Goal: Task Accomplishment & Management: Manage account settings

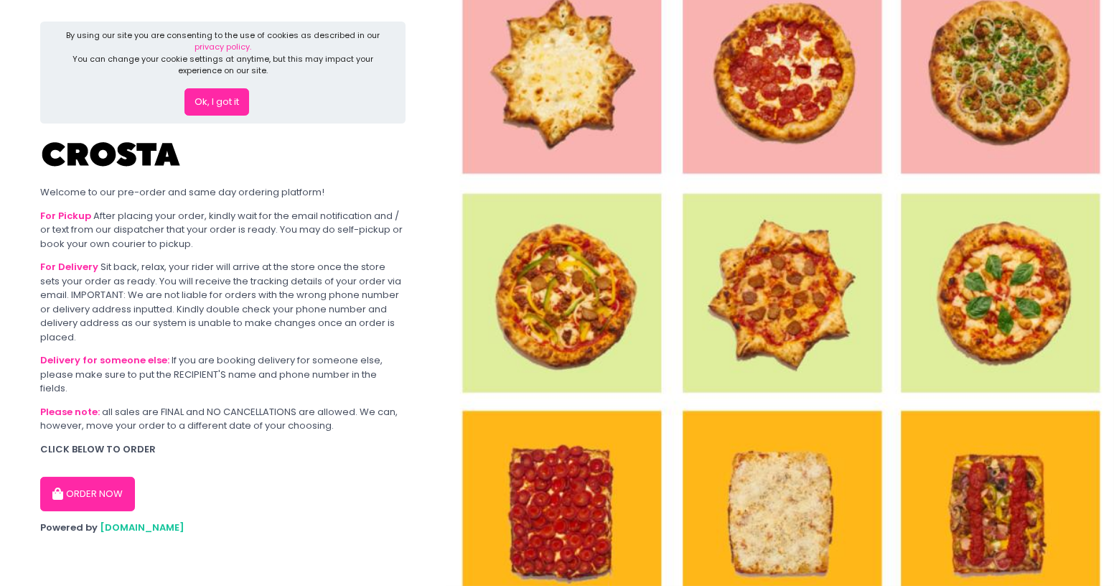
click at [216, 110] on button "Ok, I got it" at bounding box center [217, 101] width 65 height 27
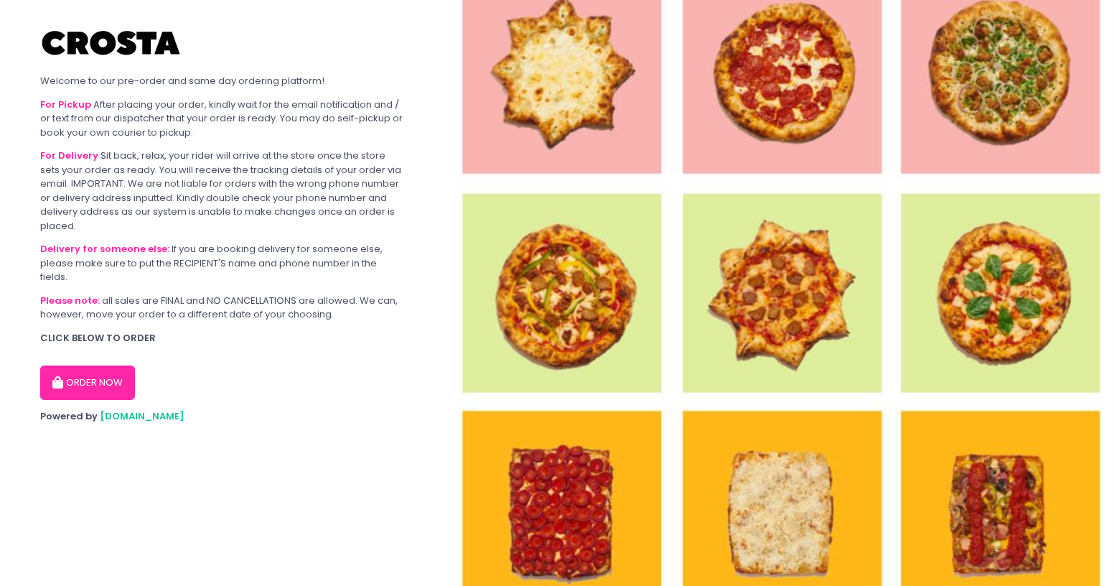
click at [97, 371] on button "ORDER NOW" at bounding box center [87, 382] width 95 height 34
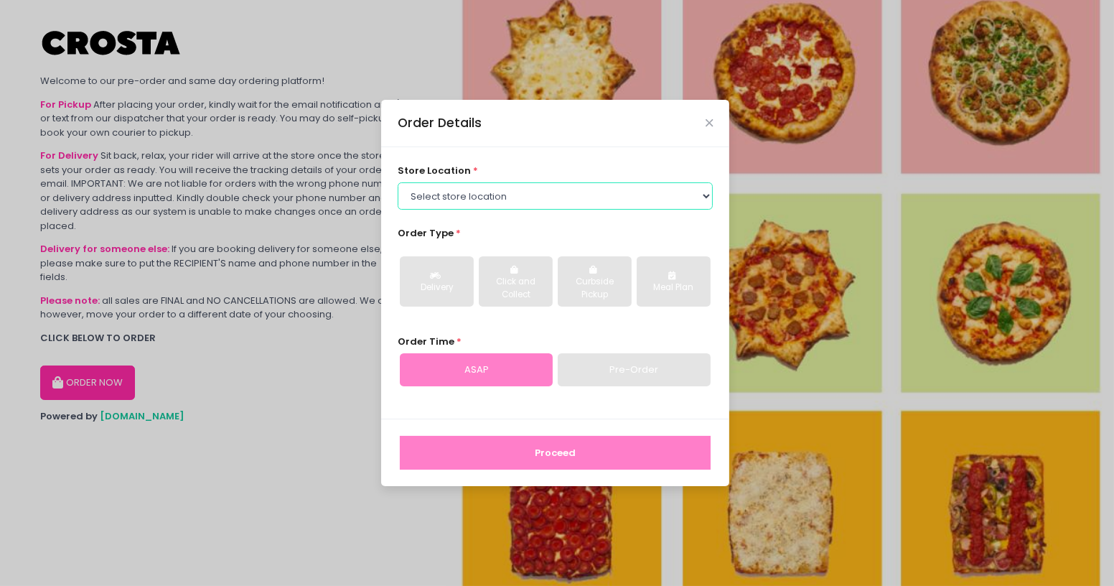
click at [552, 189] on select "Select store location [PERSON_NAME] Pizza - [PERSON_NAME] Pizza - [GEOGRAPHIC_D…" at bounding box center [556, 195] width 316 height 27
click at [398, 182] on select "Select store location [PERSON_NAME] Pizza - [PERSON_NAME] Pizza - [GEOGRAPHIC_D…" at bounding box center [556, 195] width 316 height 27
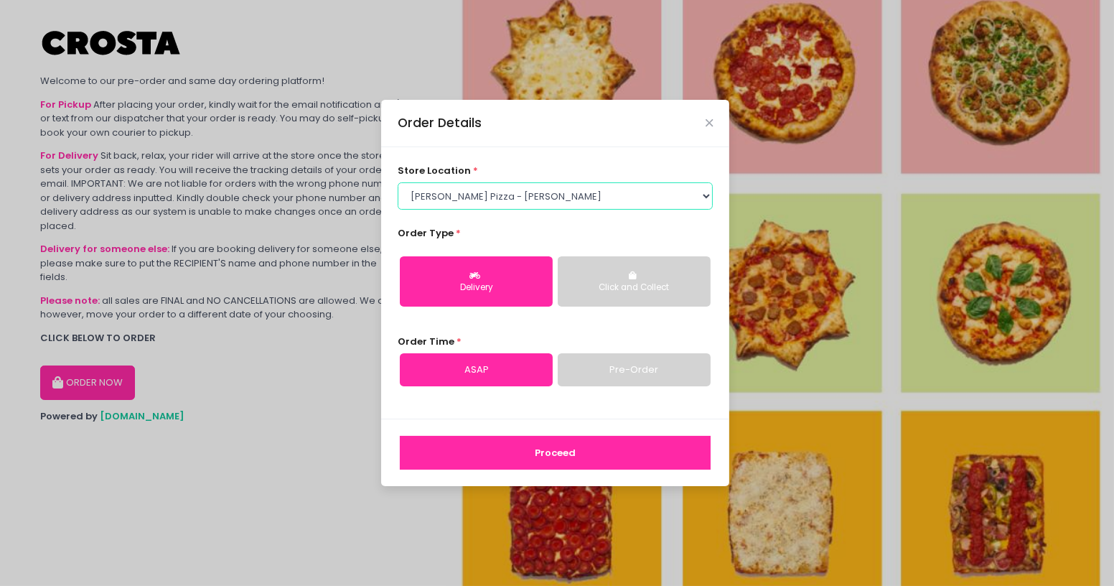
click at [557, 206] on select "Select store location [PERSON_NAME] Pizza - [PERSON_NAME] Pizza - [GEOGRAPHIC_D…" at bounding box center [556, 195] width 316 height 27
click at [398, 182] on select "Select store location [PERSON_NAME] Pizza - [PERSON_NAME] Pizza - [GEOGRAPHIC_D…" at bounding box center [556, 195] width 316 height 27
click at [546, 197] on select "Select store location [PERSON_NAME] Pizza - [PERSON_NAME] Pizza - [GEOGRAPHIC_D…" at bounding box center [556, 195] width 316 height 27
select select "5fabb2e53664a8677beaeb89"
click at [398, 182] on select "Select store location [PERSON_NAME] Pizza - [PERSON_NAME] Pizza - [GEOGRAPHIC_D…" at bounding box center [556, 195] width 316 height 27
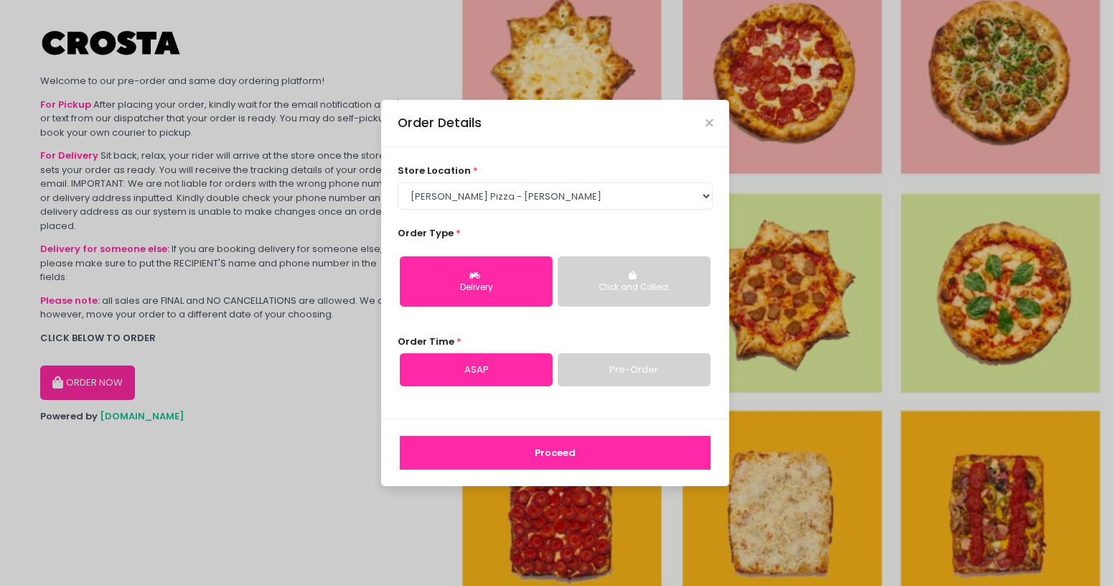
click at [563, 472] on div "Proceed" at bounding box center [555, 452] width 348 height 67
click at [567, 462] on button "Proceed" at bounding box center [555, 453] width 311 height 34
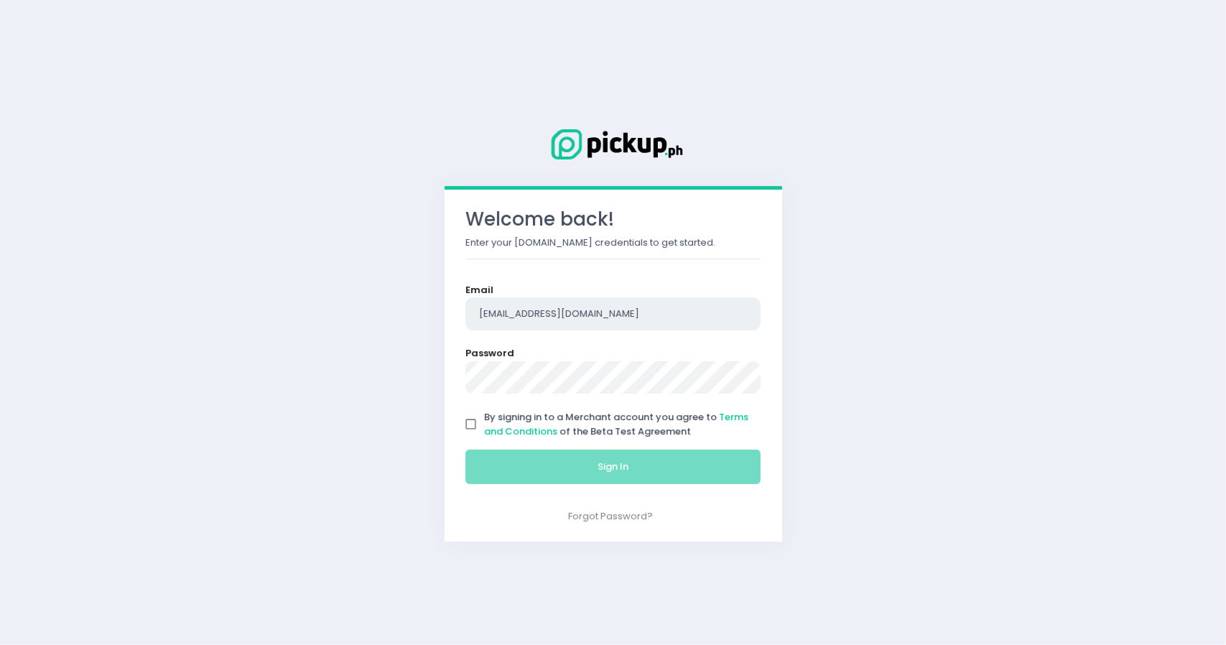
click at [589, 321] on input "[EMAIL_ADDRESS][DOMAIN_NAME]" at bounding box center [613, 313] width 296 height 33
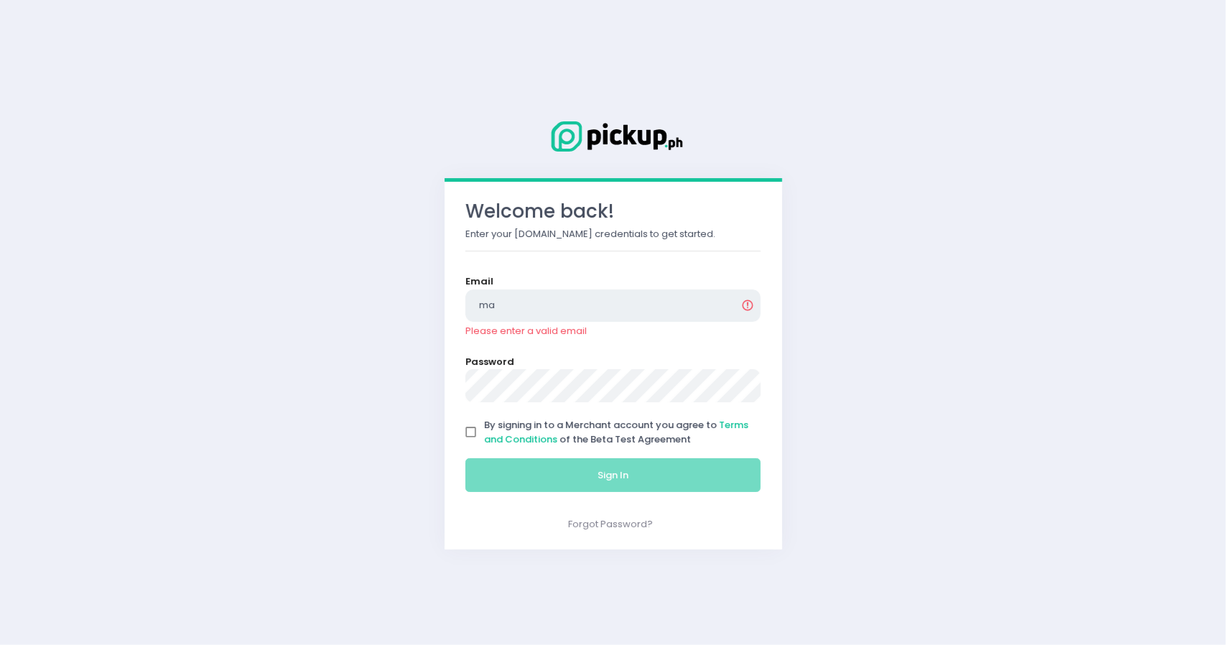
type input "[EMAIL_ADDRESS][DOMAIN_NAME]"
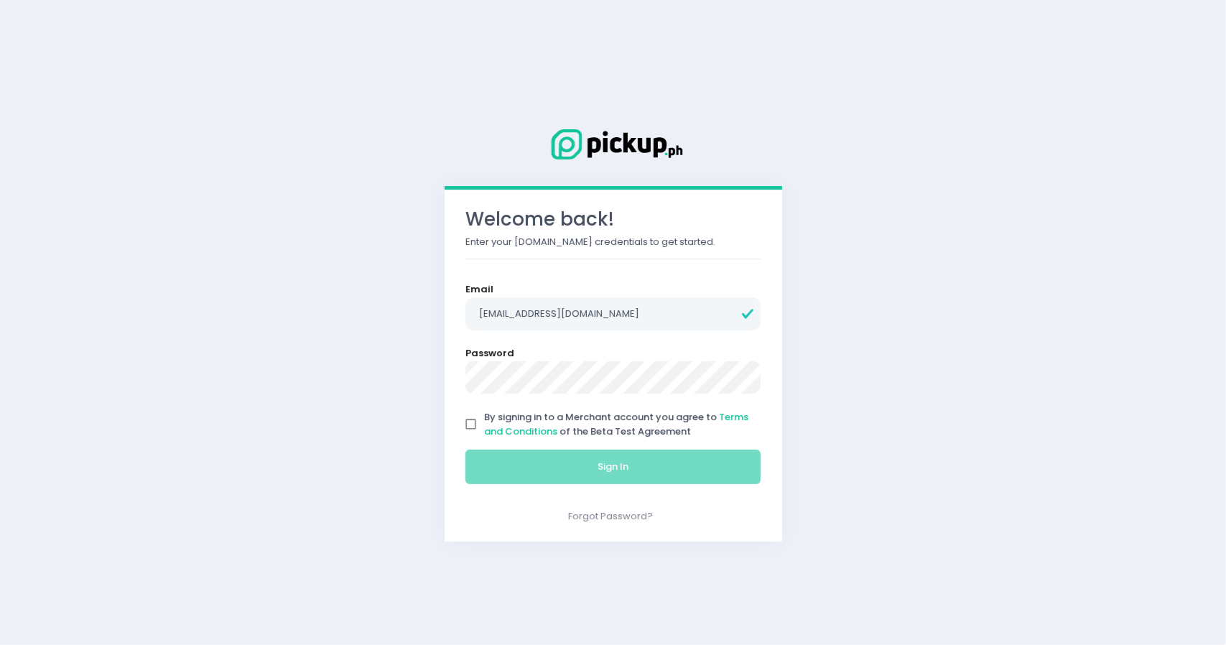
click at [583, 437] on span "By signing in to a Merchant account you agree to Terms and Conditions of the Be…" at bounding box center [616, 424] width 264 height 28
click at [485, 437] on input "By signing in to a Merchant account you agree to Terms and Conditions of the Be…" at bounding box center [470, 424] width 27 height 27
checkbox input "true"
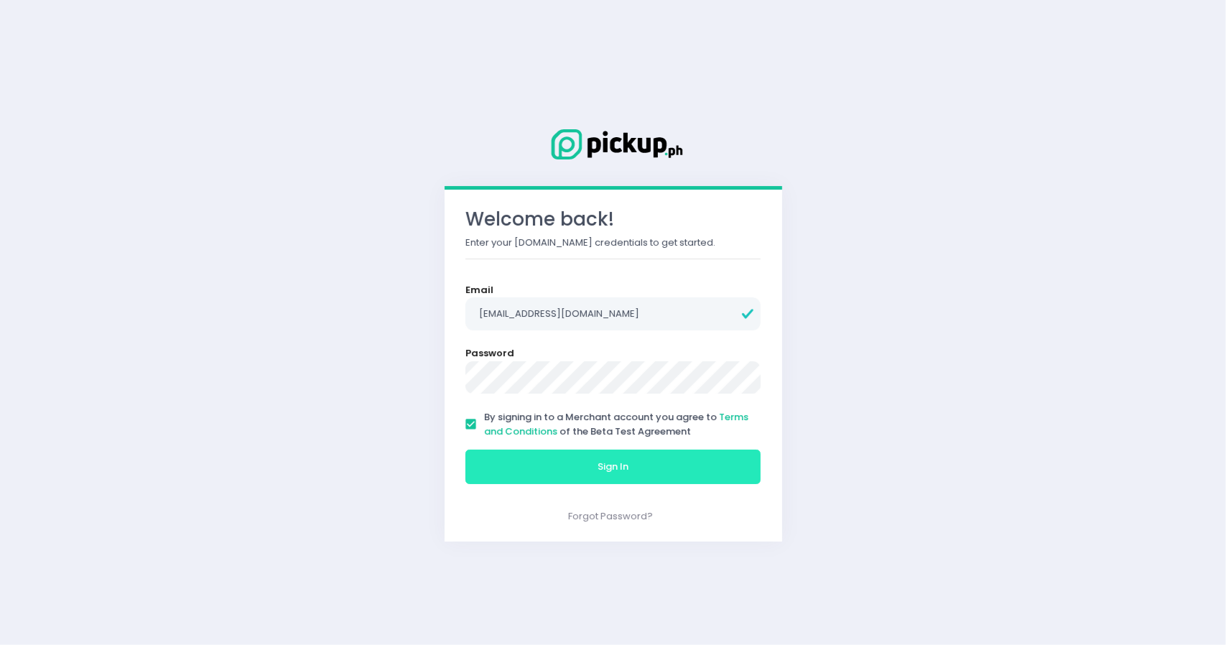
click at [599, 466] on span "Sign In" at bounding box center [612, 466] width 31 height 14
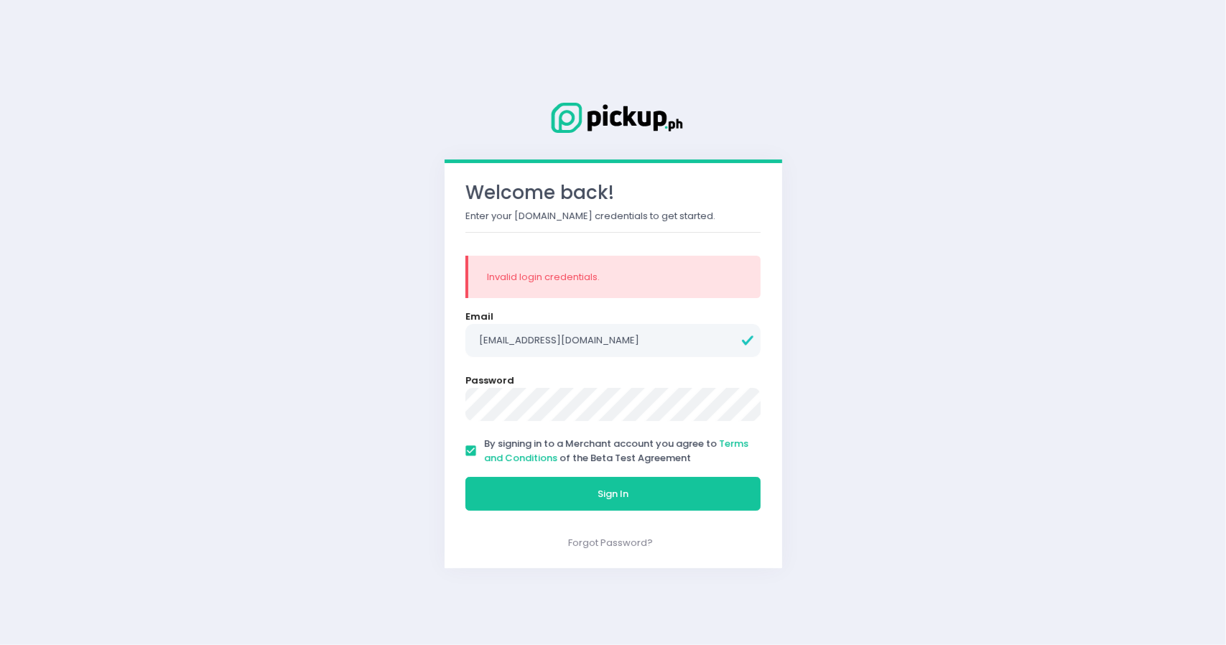
click at [543, 421] on form "Email marshal@pickup.ph Password By signing in to a Merchant account you agree …" at bounding box center [613, 413] width 296 height 208
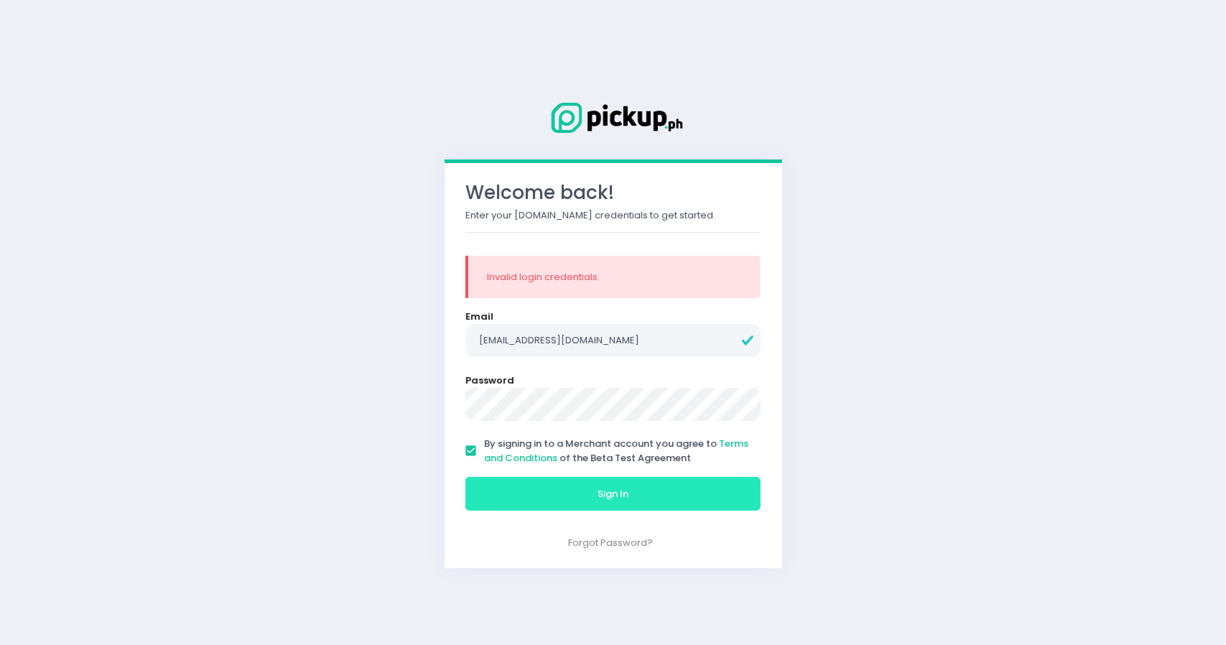
click at [599, 495] on span "Sign In" at bounding box center [612, 494] width 31 height 14
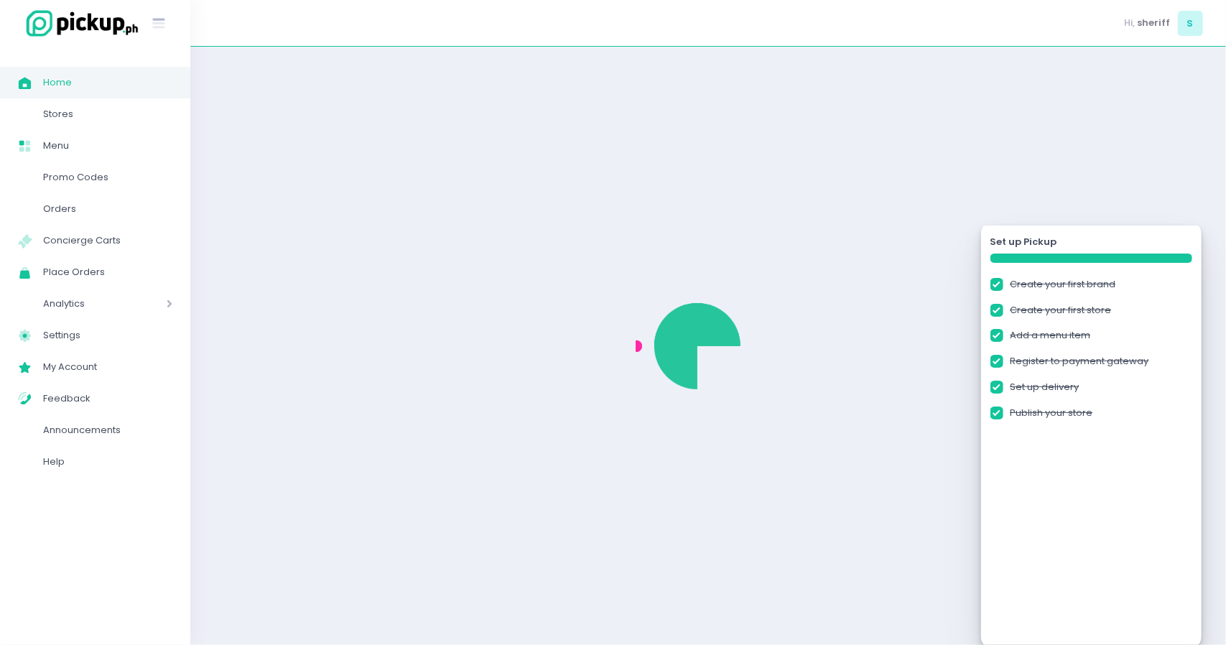
checkbox input "true"
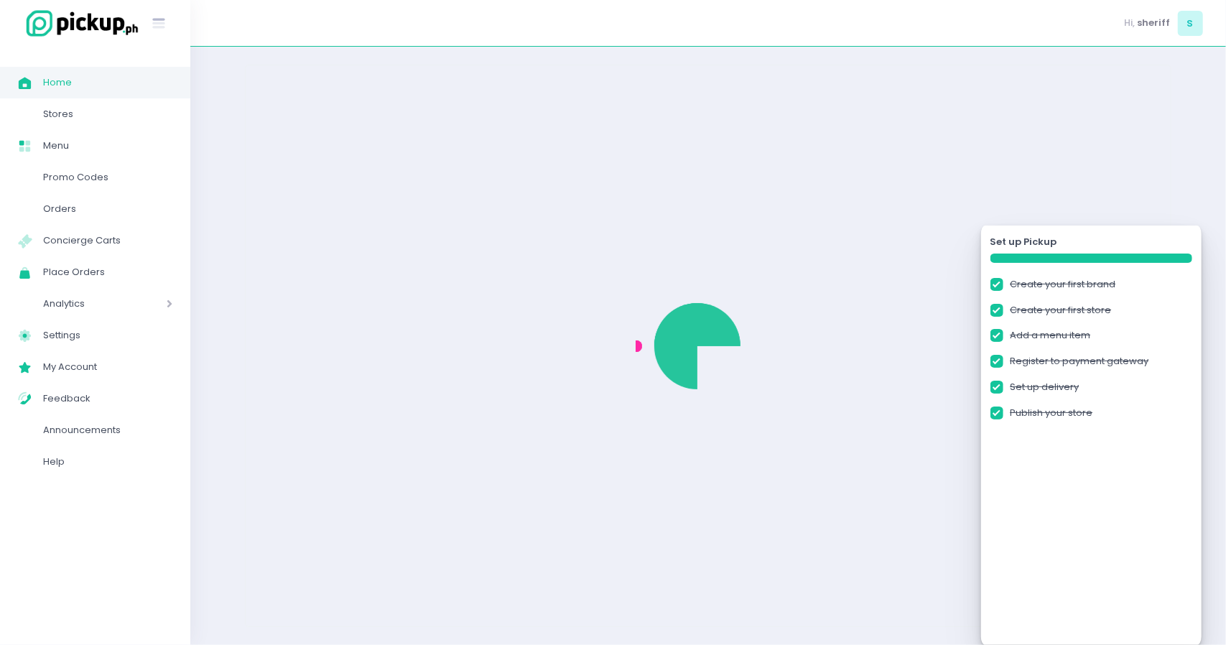
checkbox input "true"
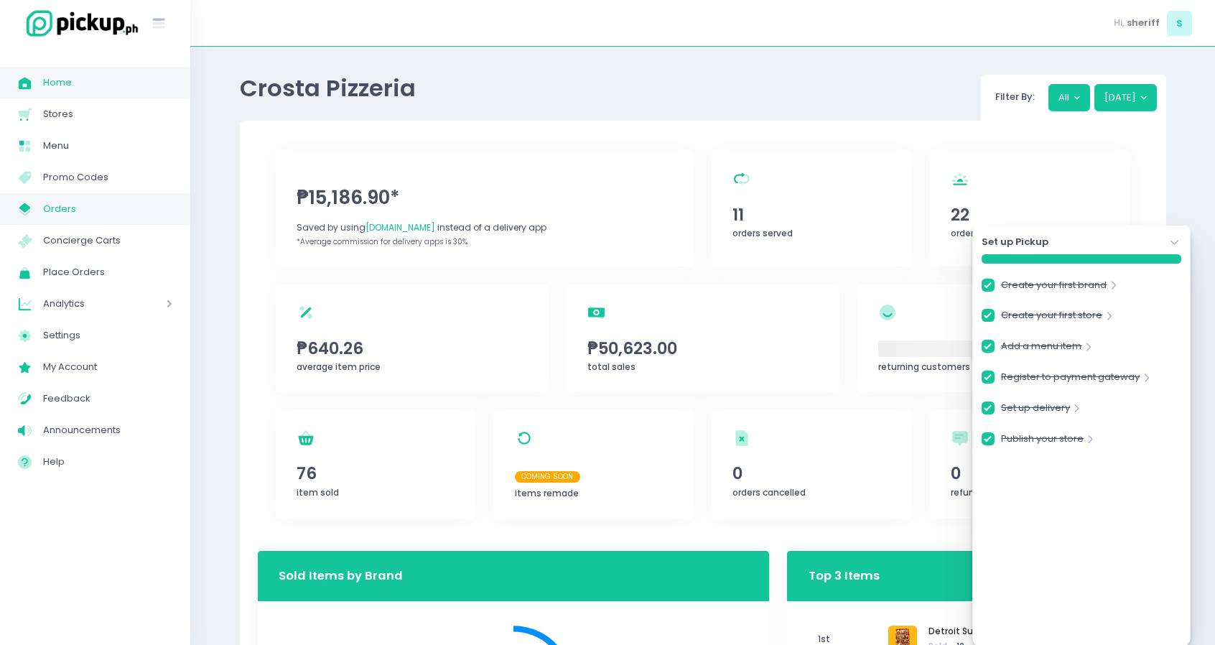
click at [146, 207] on span "Orders" at bounding box center [107, 209] width 129 height 19
checkbox input "true"
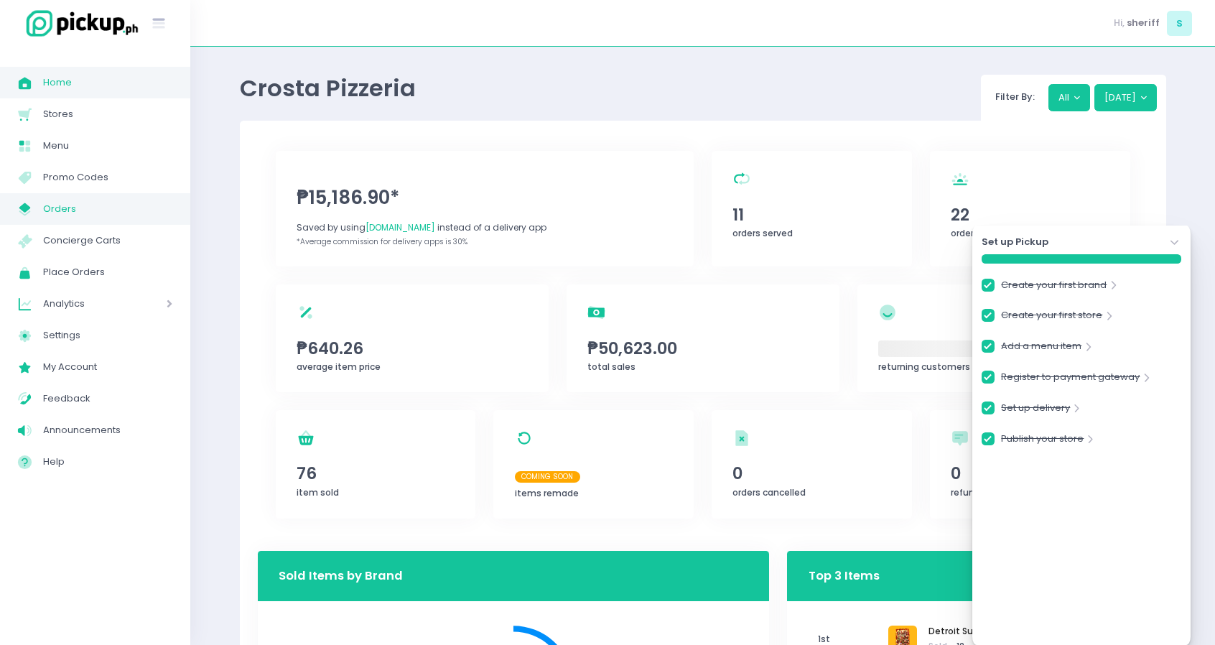
checkbox input "true"
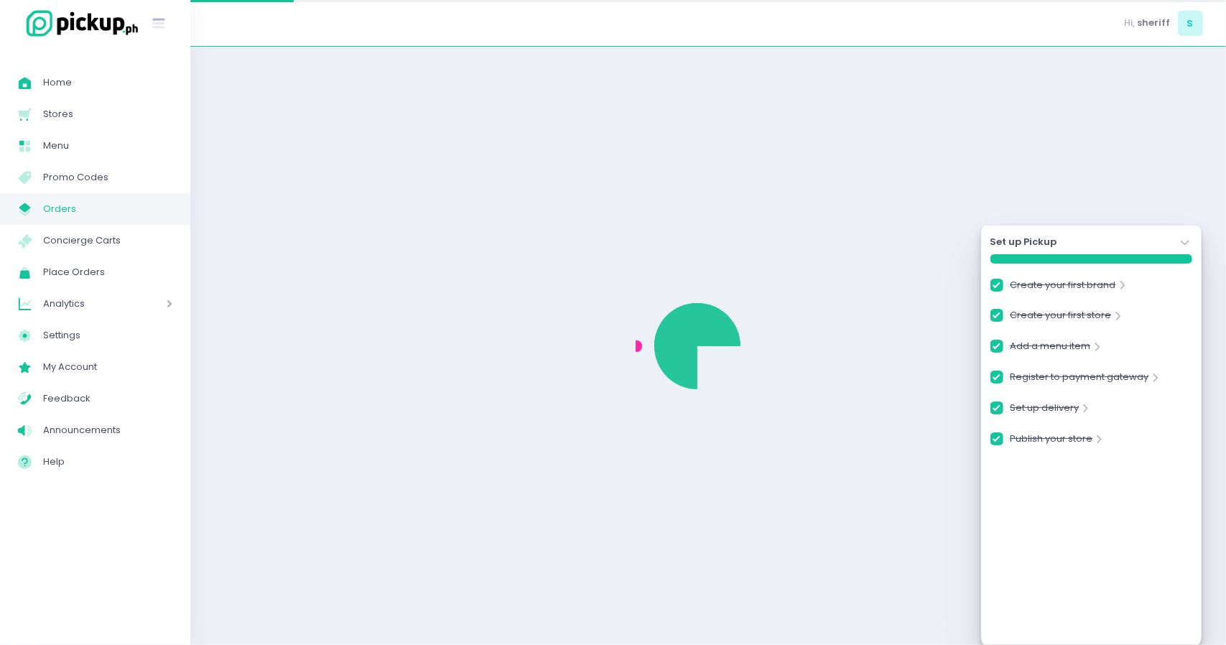
checkbox input "true"
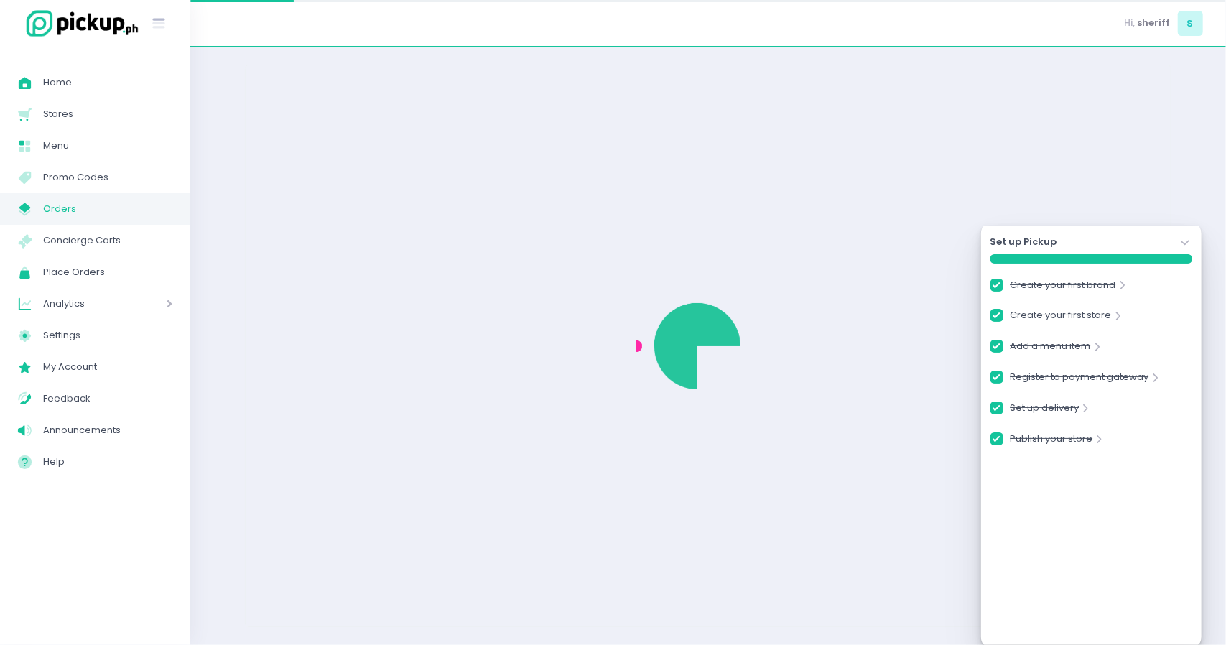
checkbox input "true"
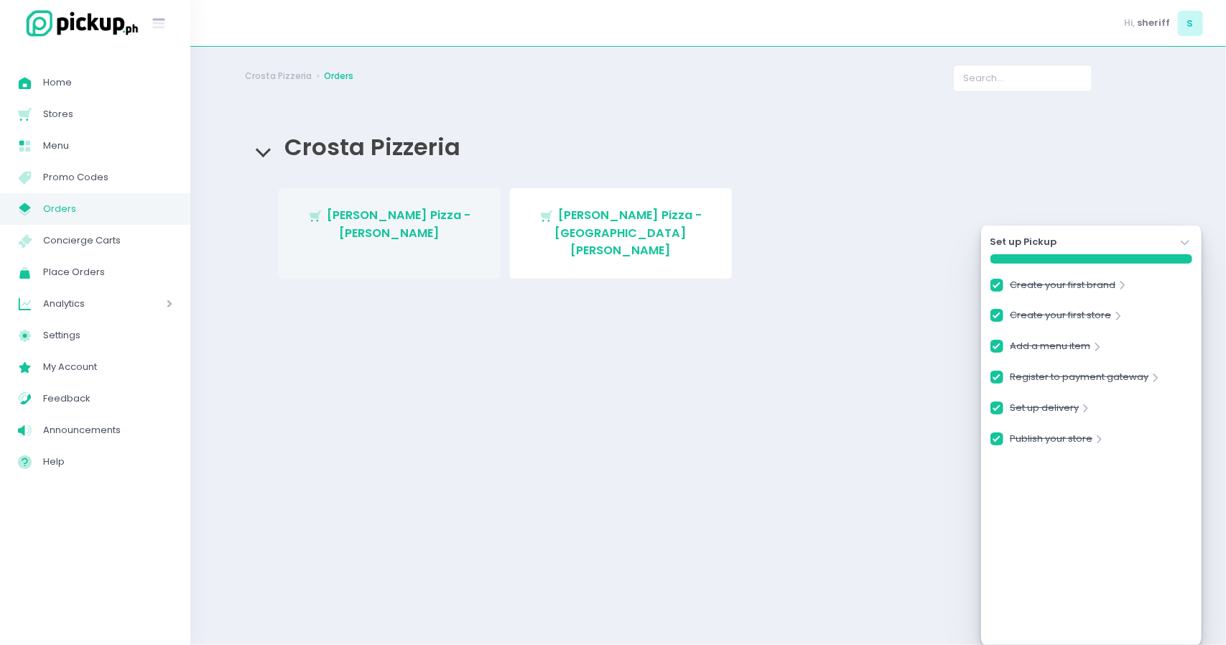
click at [431, 221] on span "[PERSON_NAME] Pizza - [PERSON_NAME]" at bounding box center [399, 224] width 144 height 34
checkbox input "true"
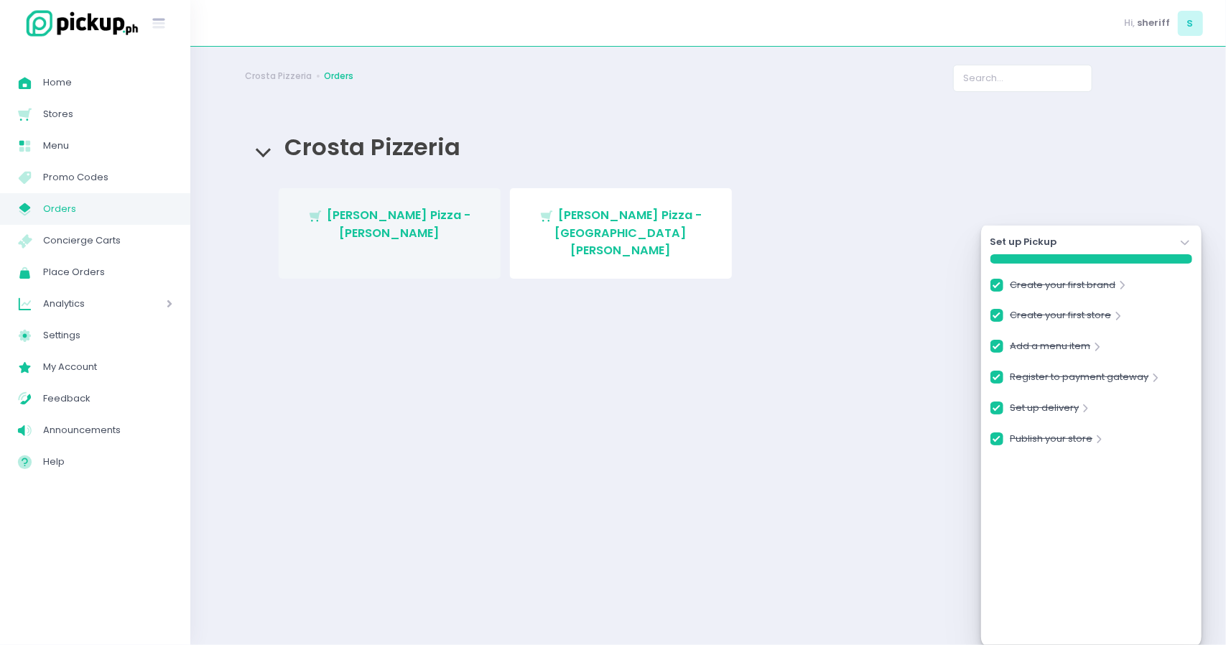
checkbox input "true"
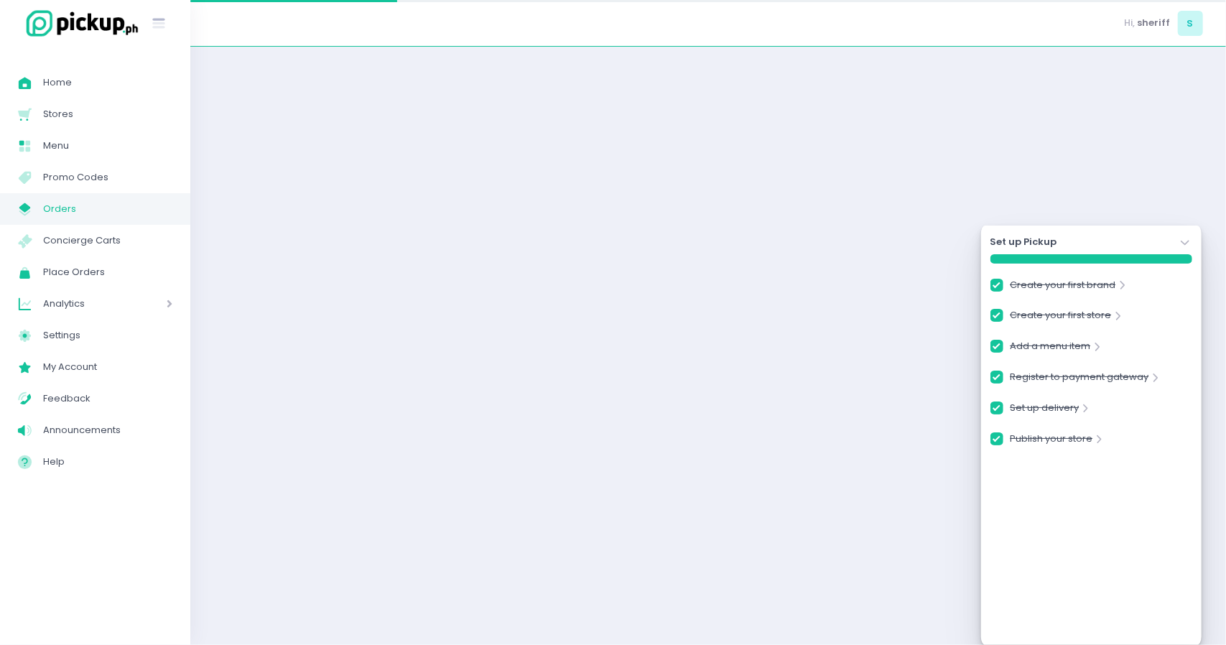
checkbox input "true"
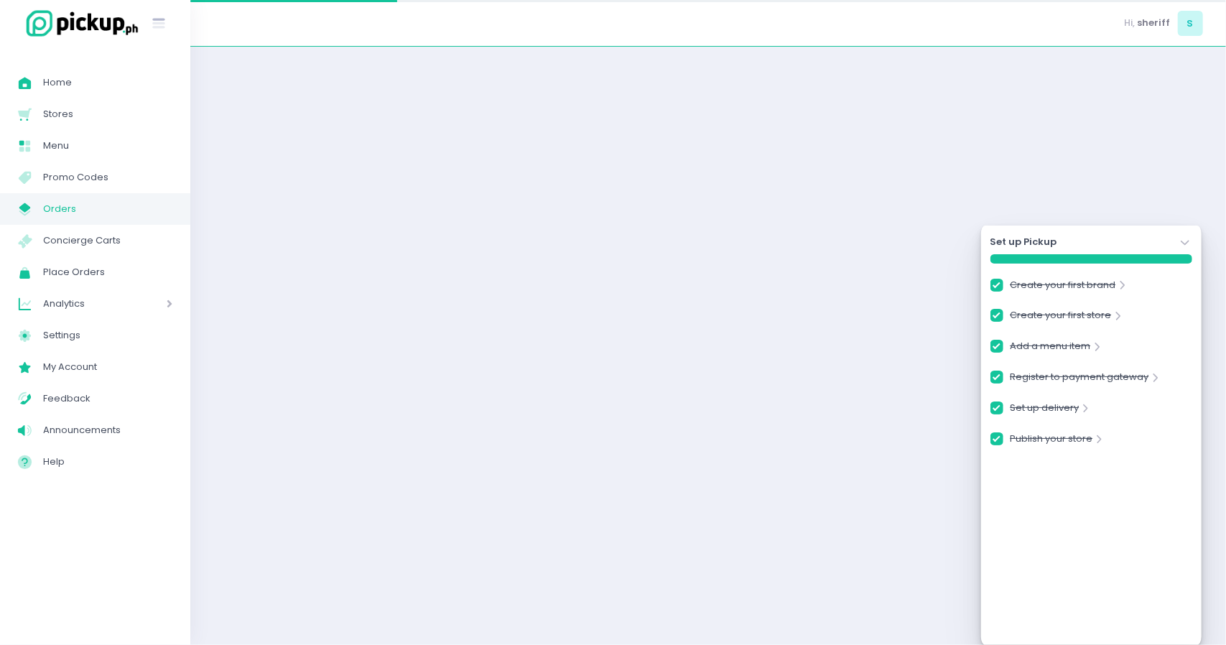
checkbox input "true"
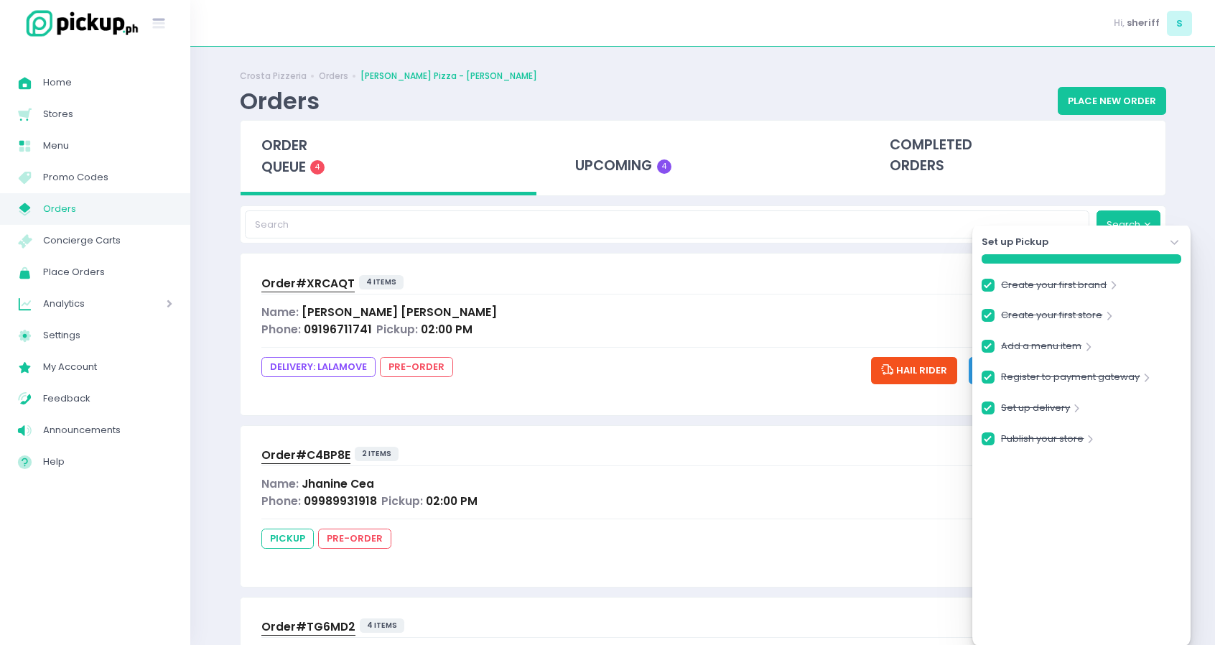
scroll to position [307, 0]
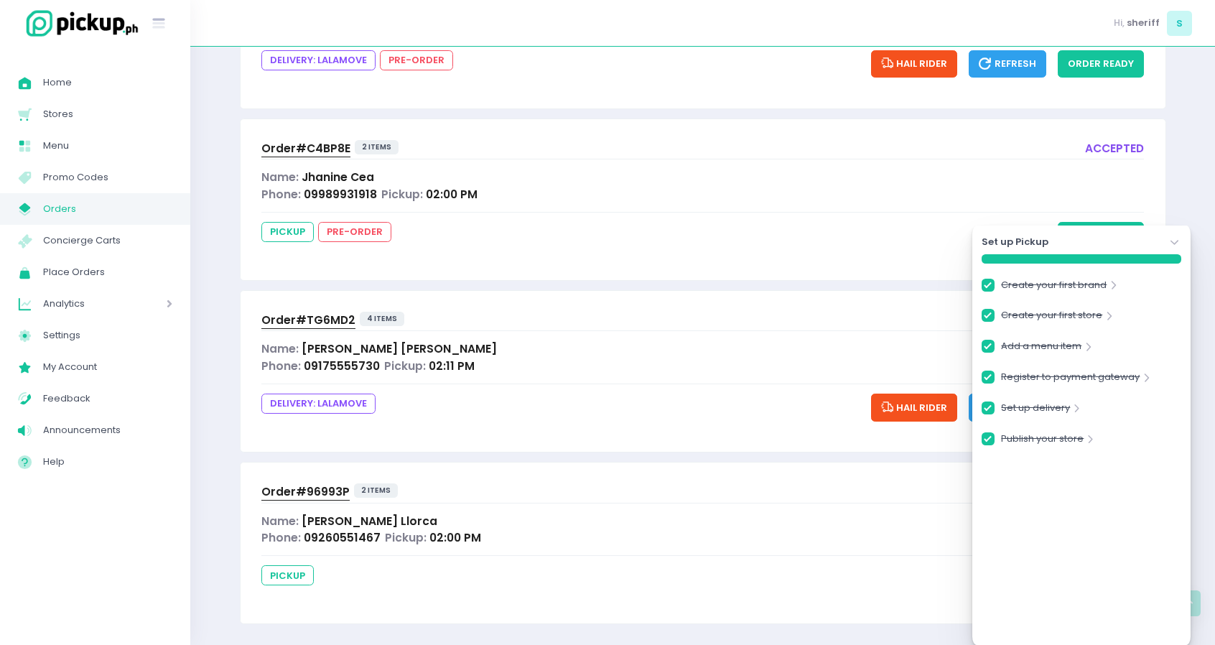
click at [1179, 244] on icon "Stockholm-icons / Navigation / Angle-down Created with Sketch." at bounding box center [1174, 242] width 14 height 14
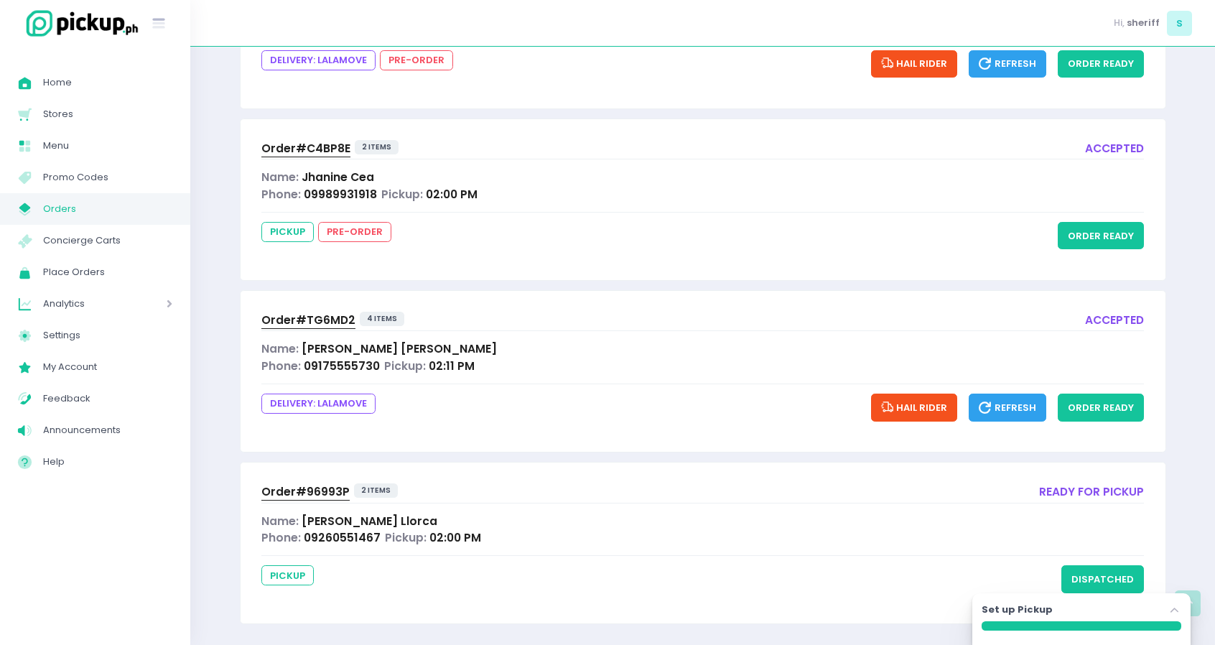
scroll to position [0, 0]
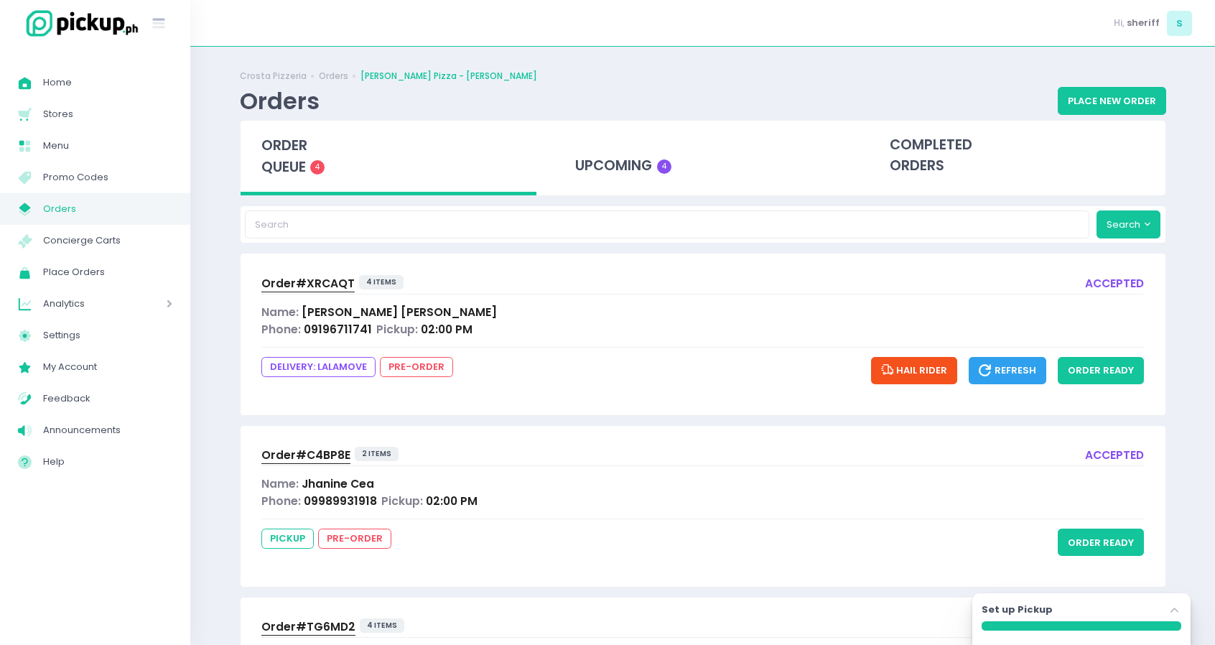
click at [145, 206] on span "Orders" at bounding box center [107, 209] width 129 height 19
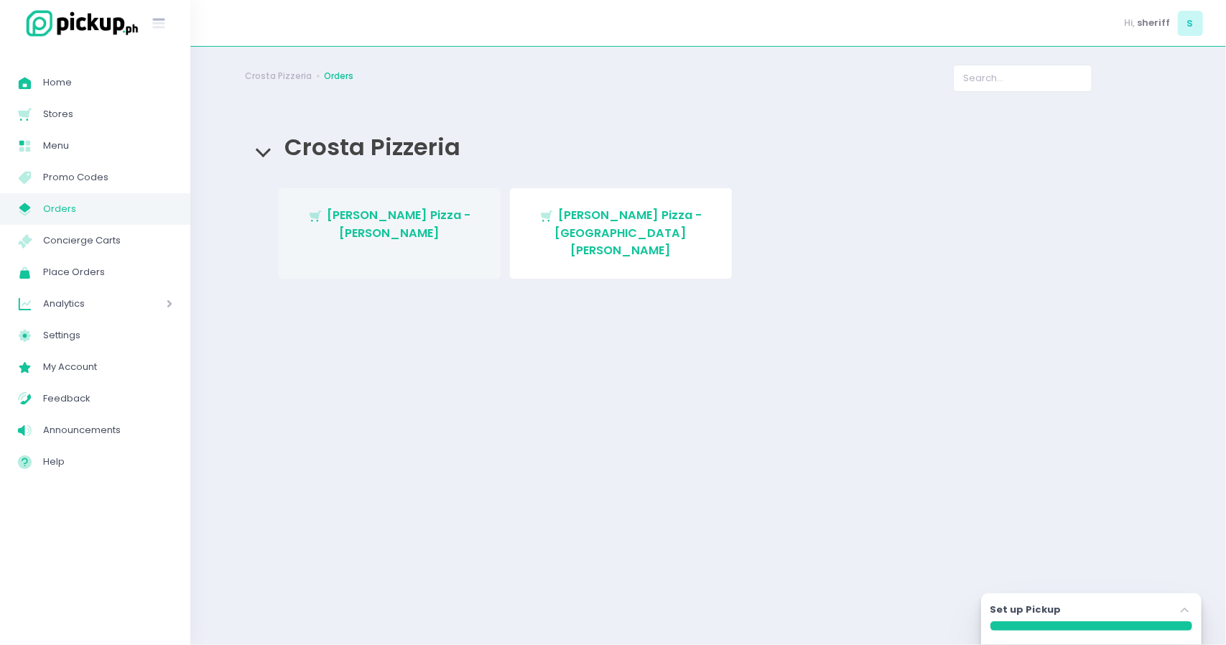
click at [457, 220] on span "[PERSON_NAME] Pizza - [PERSON_NAME]" at bounding box center [399, 224] width 144 height 34
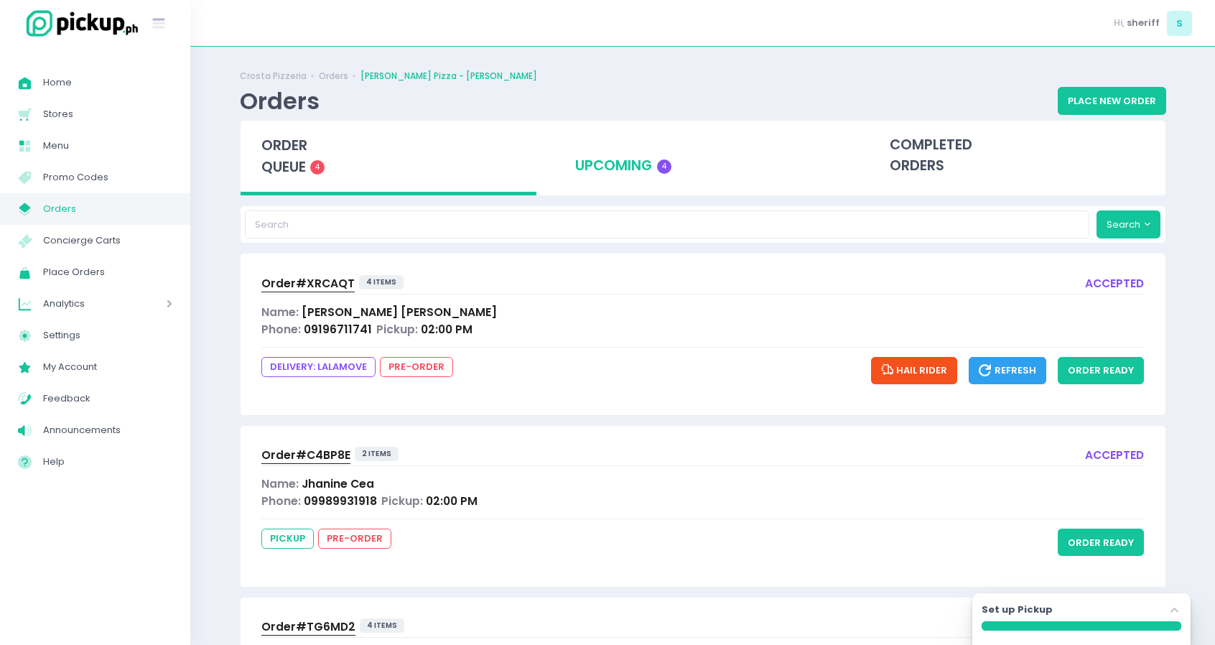
click at [592, 173] on div "upcoming 4" at bounding box center [702, 156] width 297 height 70
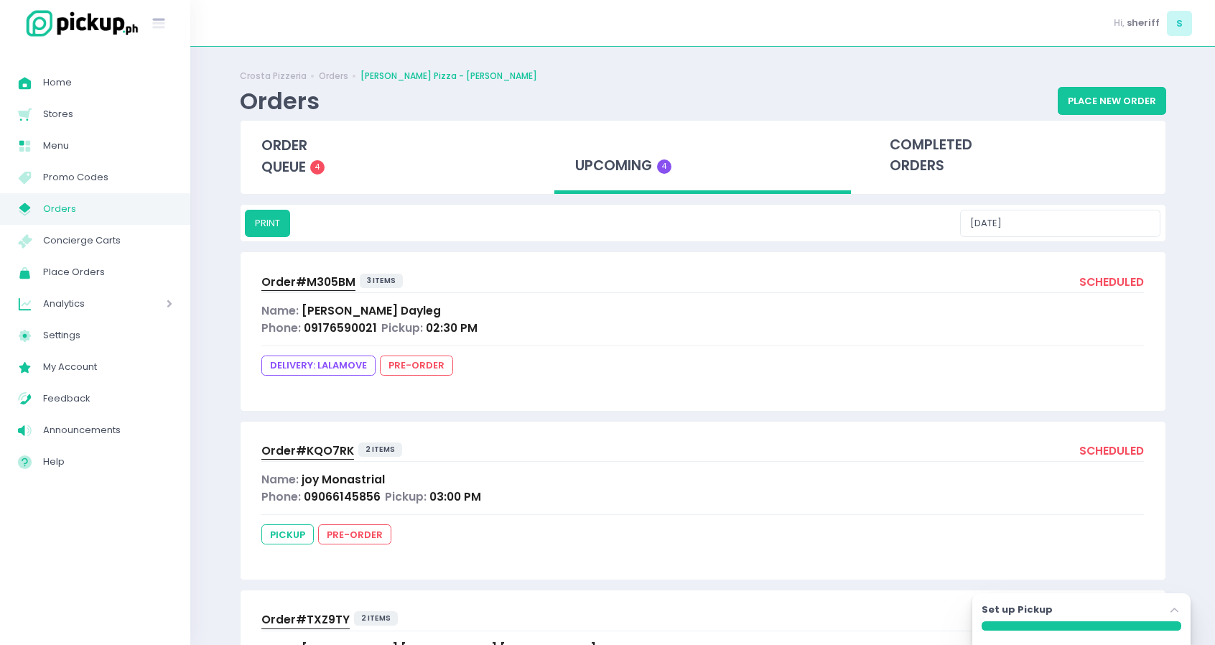
scroll to position [296, 0]
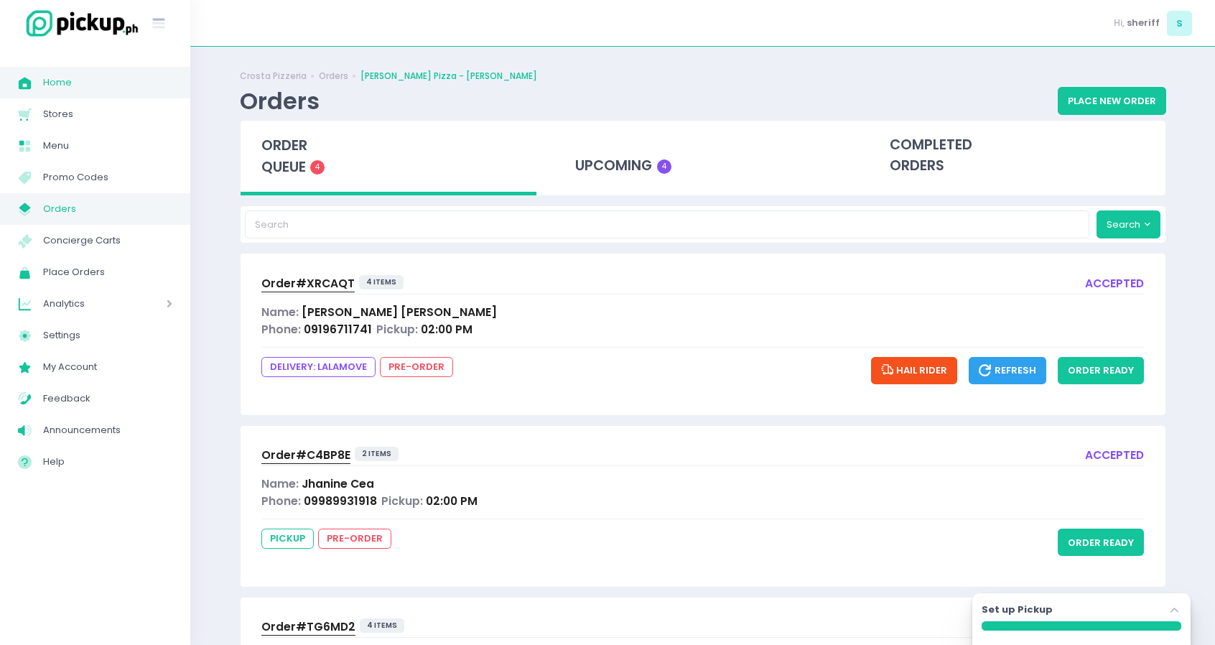
click at [93, 81] on span "Home" at bounding box center [107, 82] width 129 height 19
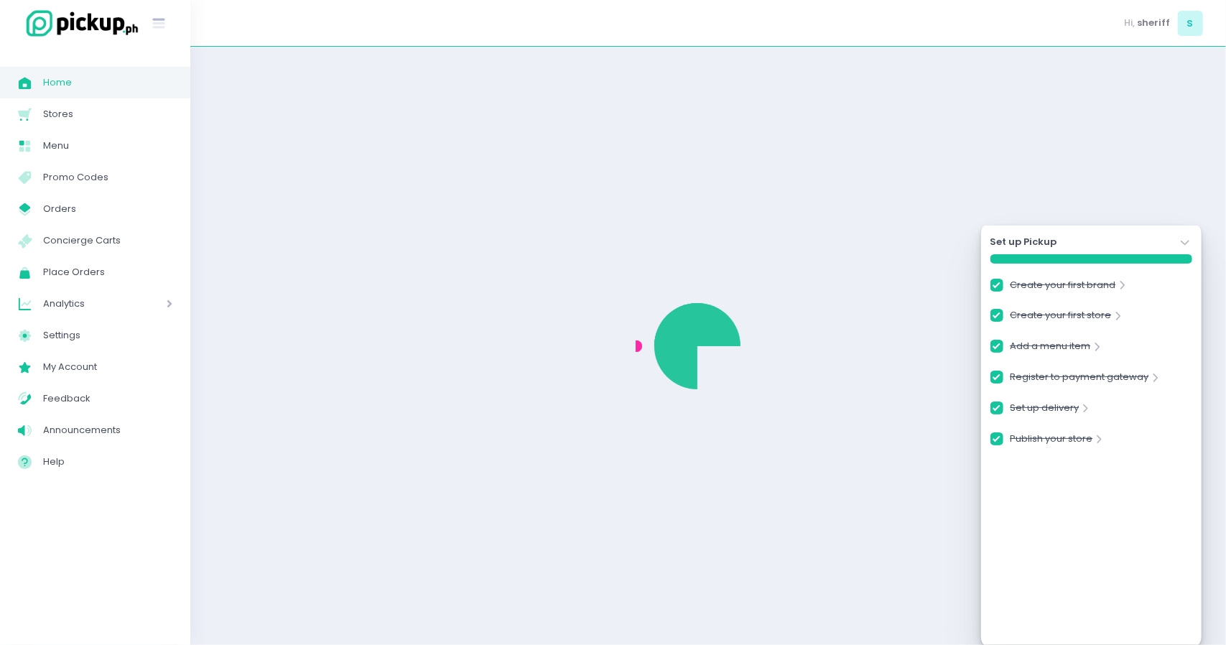
checkbox input "true"
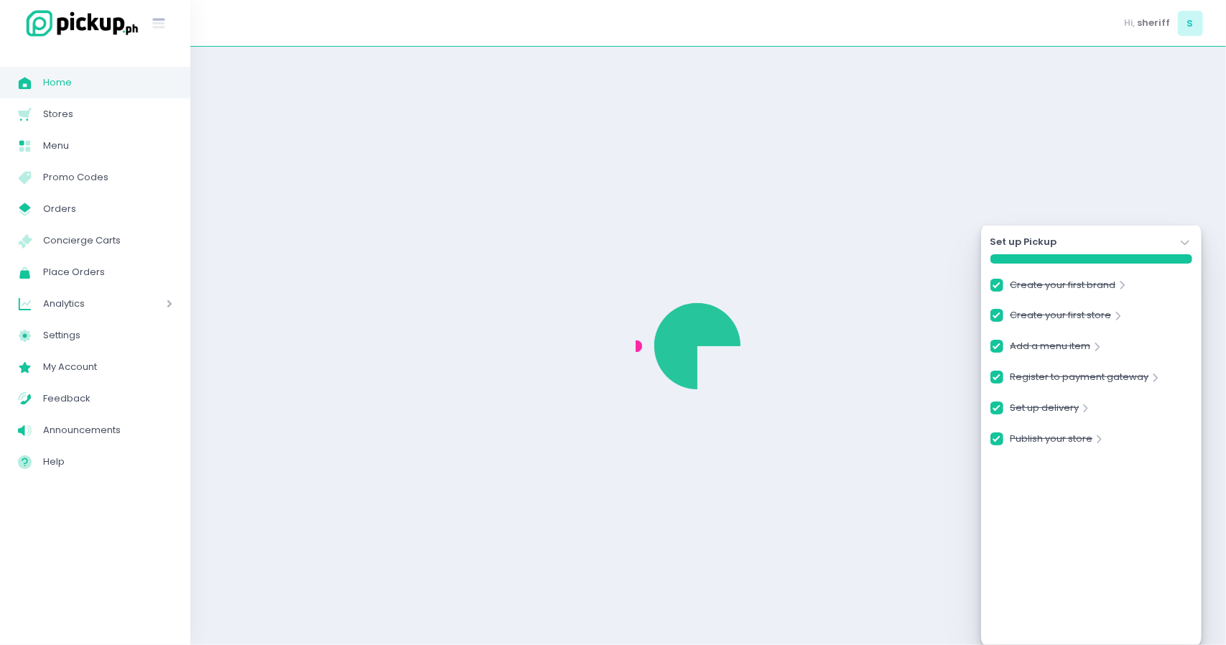
checkbox input "true"
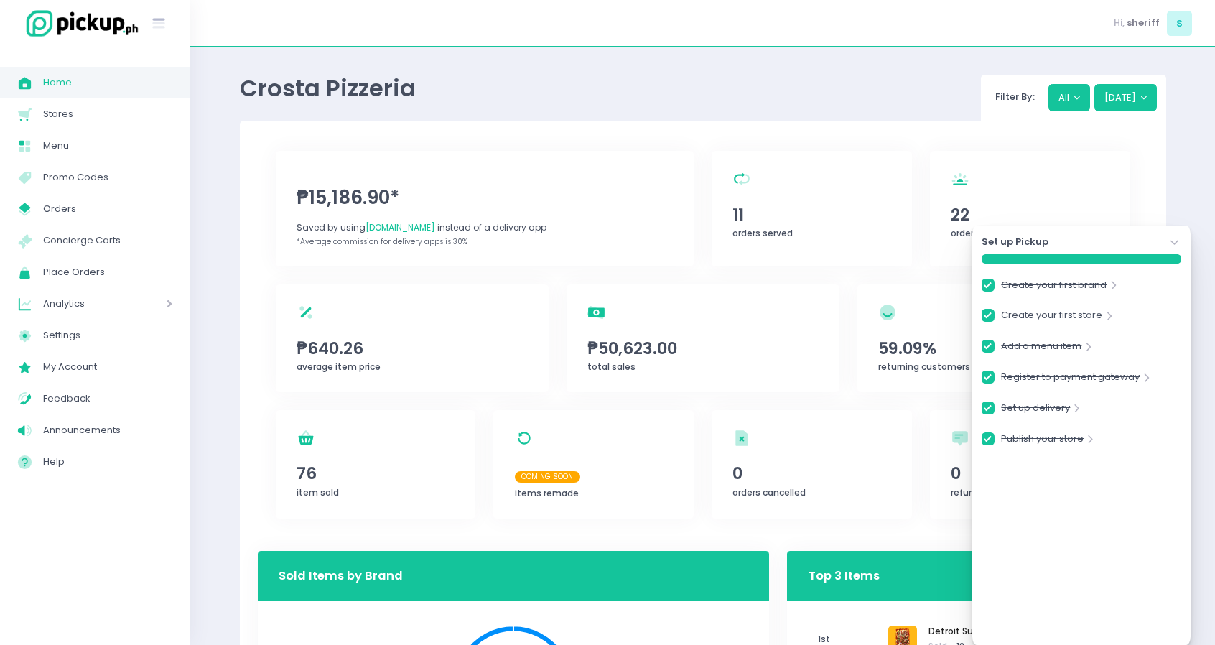
click at [1177, 240] on icon "Stockholm-icons / Navigation / Angle-down Created with Sketch." at bounding box center [1174, 242] width 14 height 14
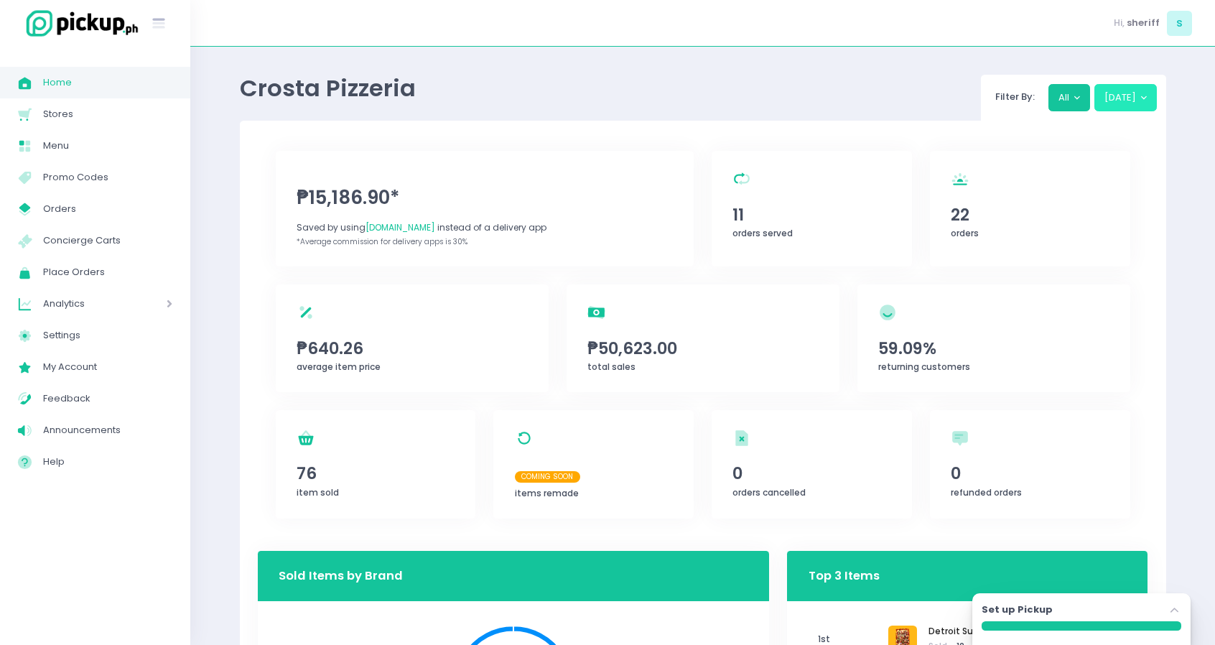
click at [1111, 100] on button "Today" at bounding box center [1125, 97] width 62 height 27
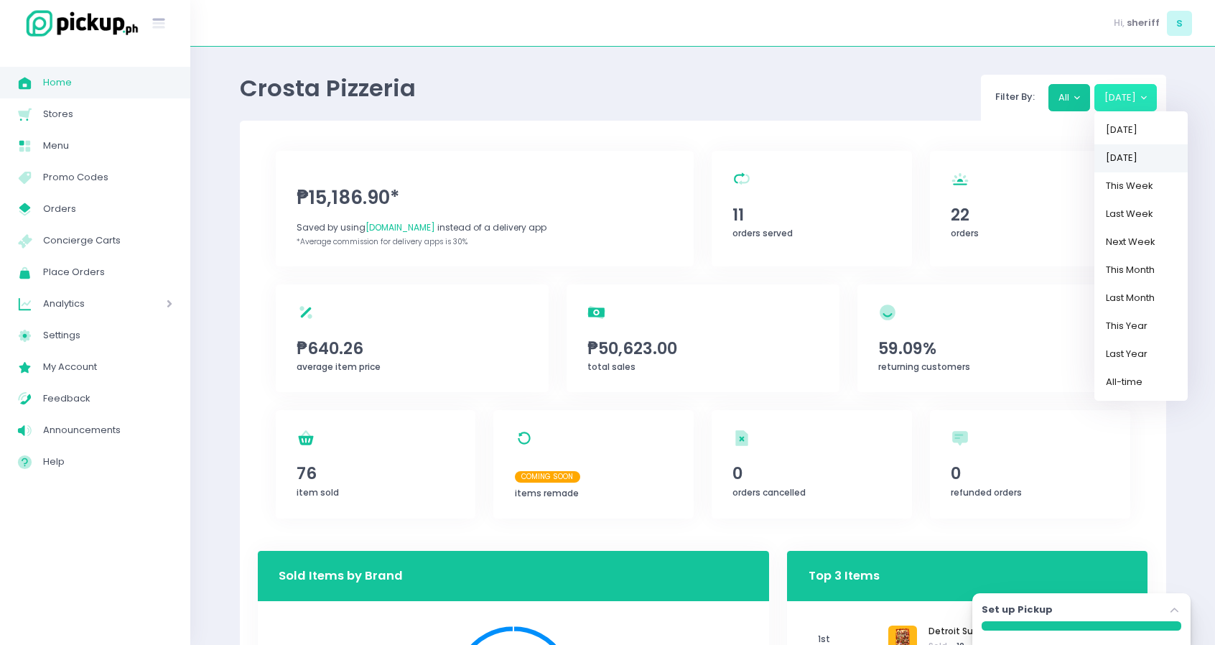
click at [1159, 167] on link "Yesterday" at bounding box center [1140, 158] width 93 height 28
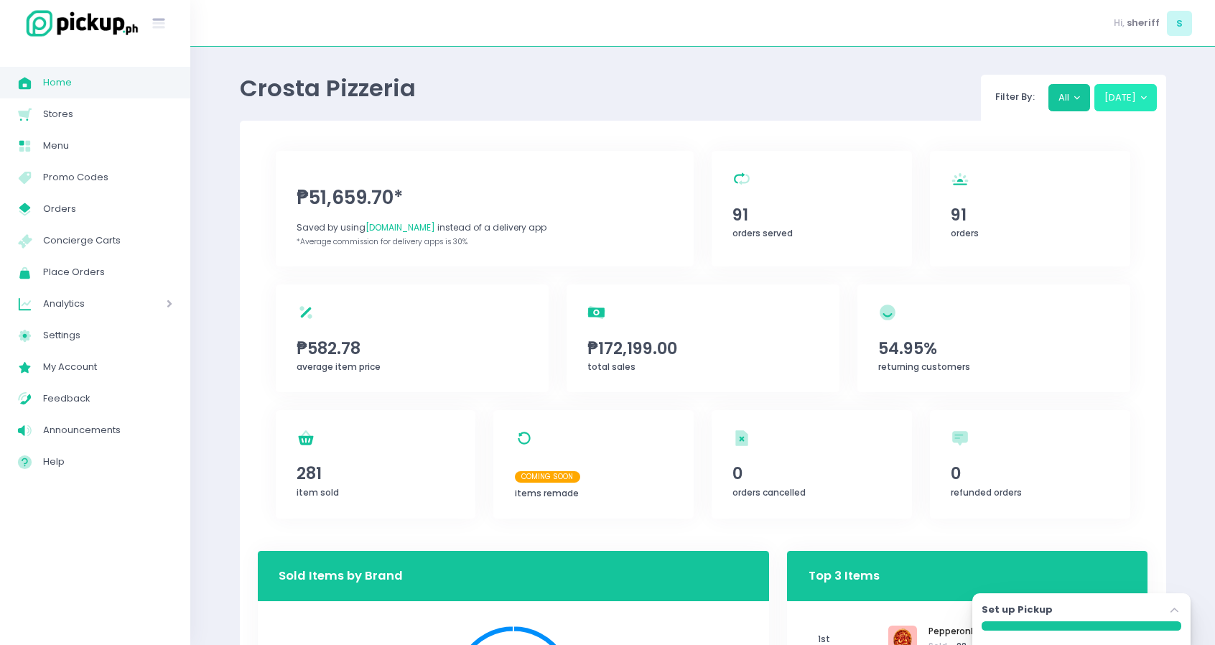
click at [1114, 103] on button "Yesterday" at bounding box center [1125, 97] width 62 height 27
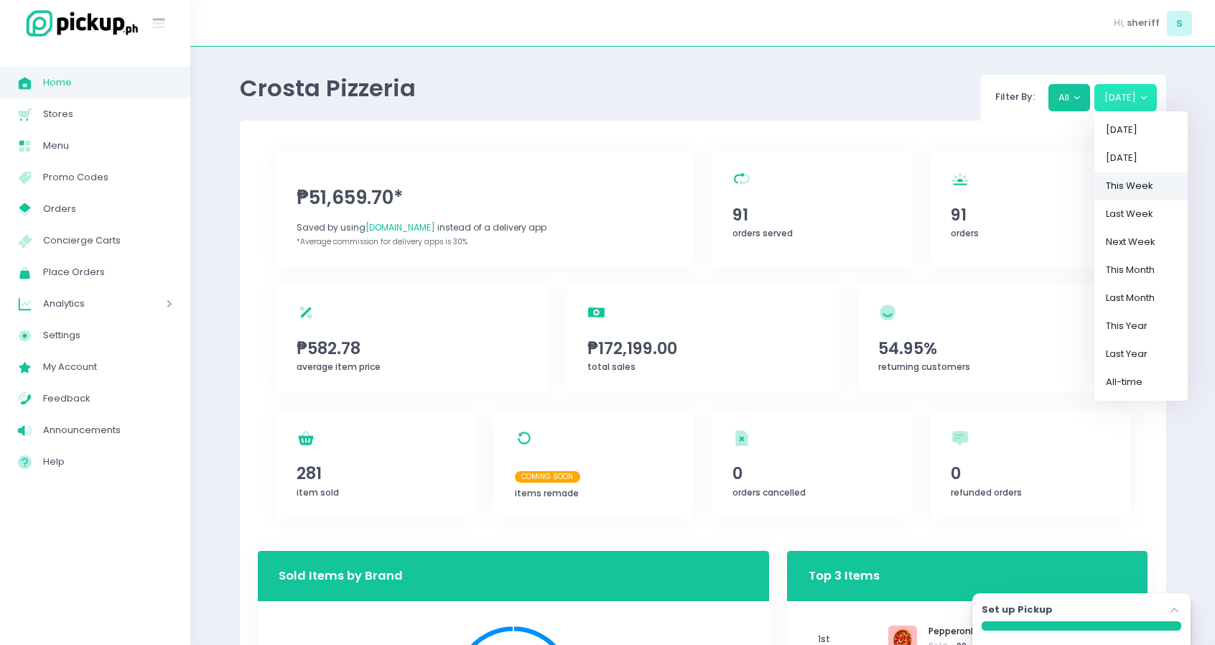
click at [1106, 193] on link "This Week" at bounding box center [1140, 186] width 93 height 28
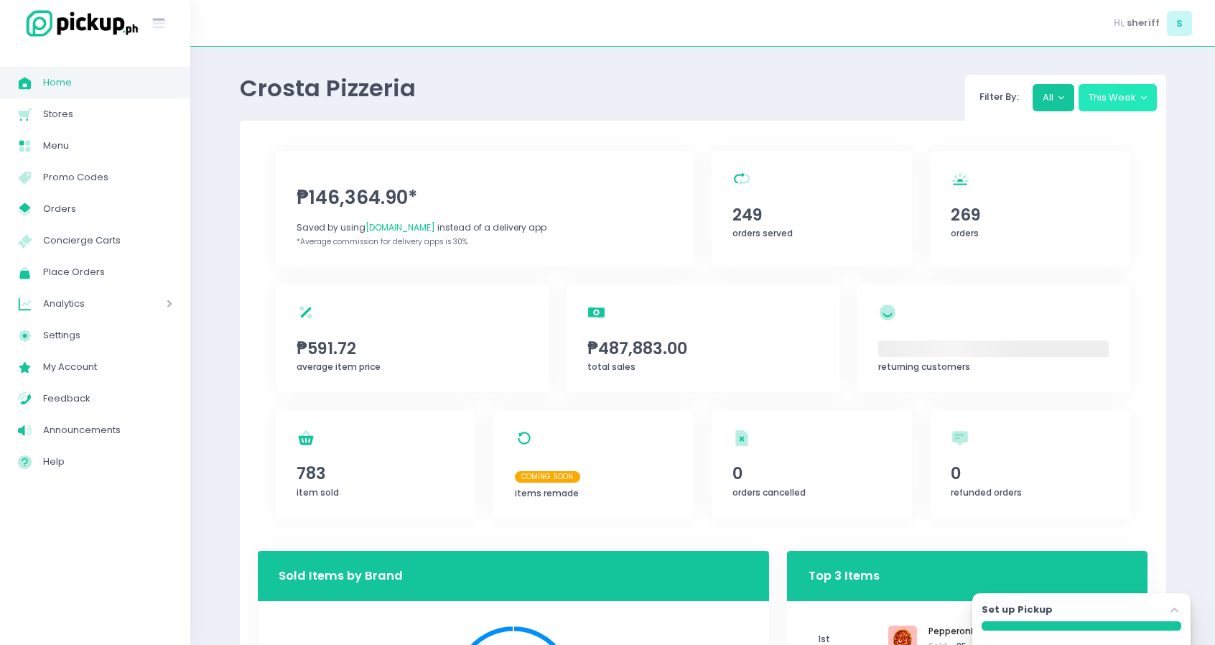
click at [1112, 90] on button "This Week" at bounding box center [1117, 97] width 78 height 27
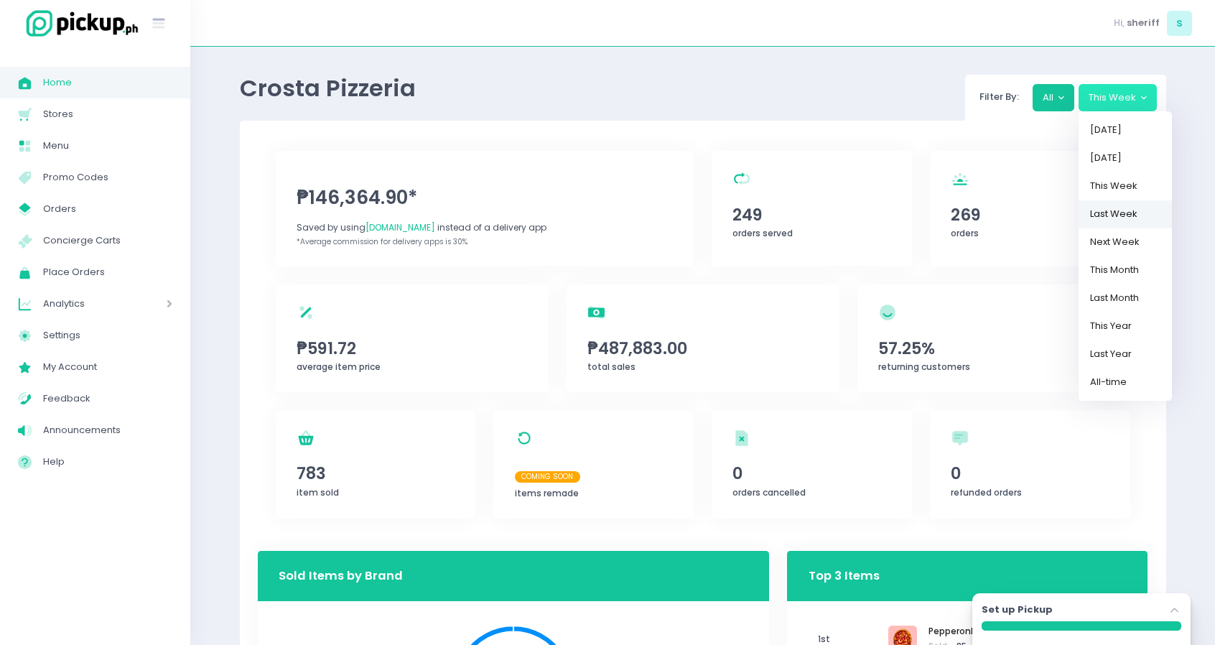
click at [1143, 215] on link "Last Week" at bounding box center [1124, 214] width 93 height 28
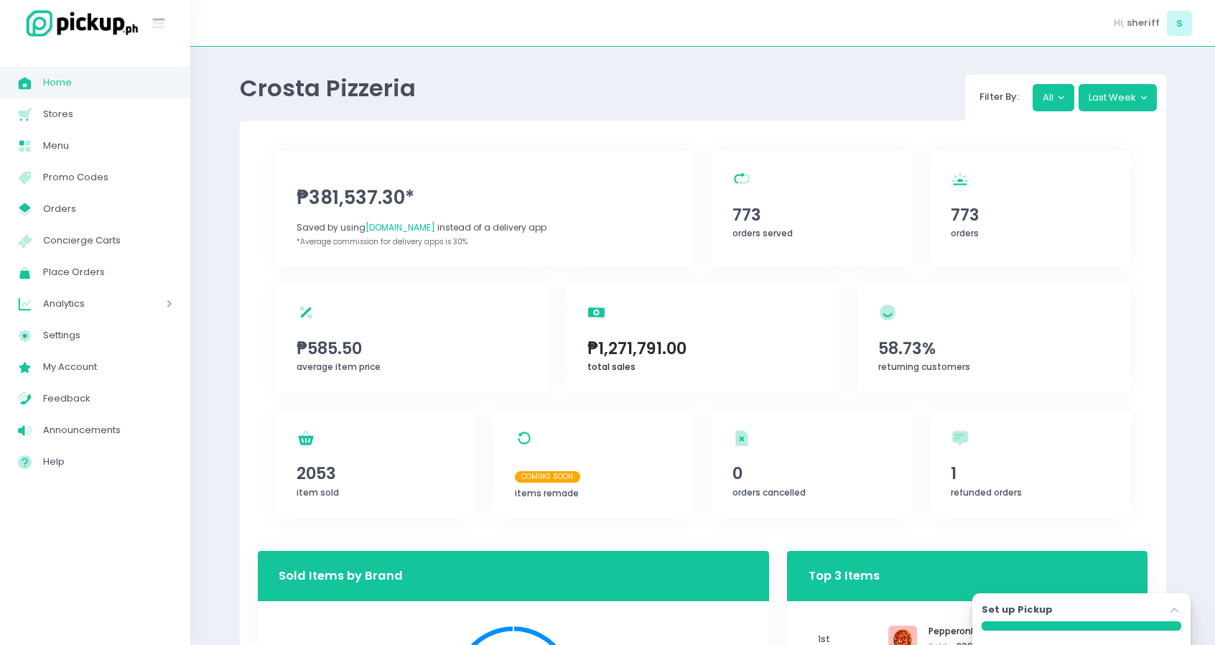
click at [748, 289] on div "total sales Created with Sketch. ₱1,271,791.00 total sales" at bounding box center [702, 338] width 273 height 108
